Goal: Navigation & Orientation: Go to known website

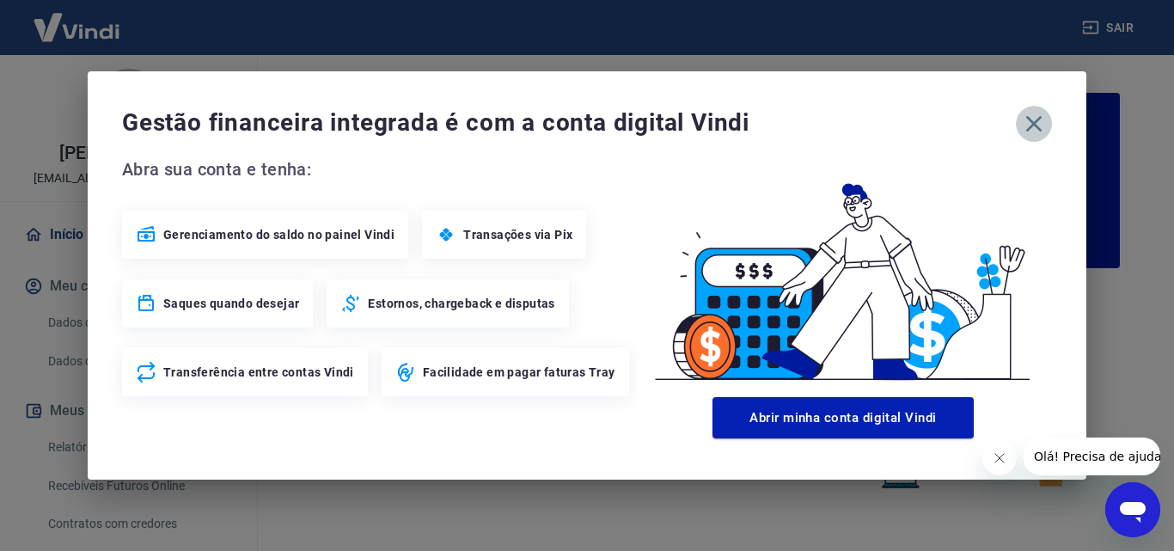
click at [1028, 115] on icon "button" at bounding box center [1033, 123] width 27 height 27
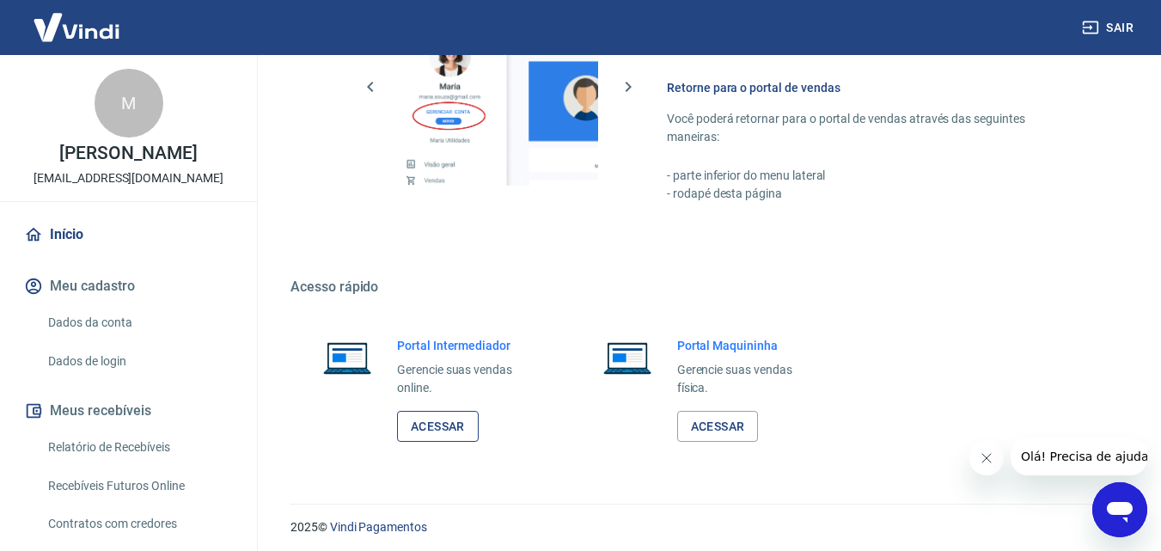
scroll to position [1037, 0]
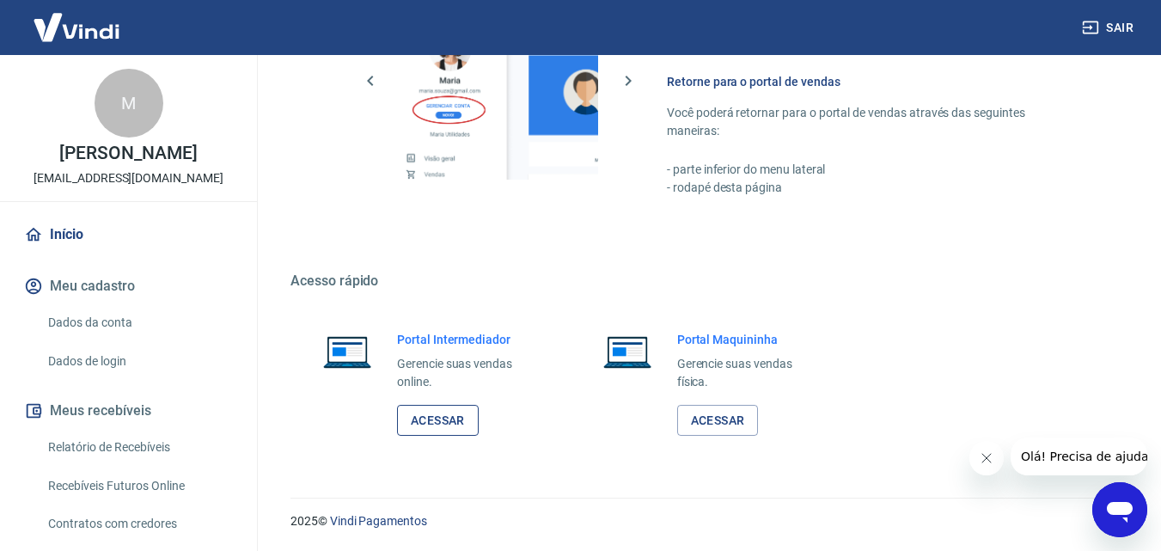
click at [449, 420] on link "Acessar" at bounding box center [438, 421] width 82 height 32
